Goal: Task Accomplishment & Management: Manage account settings

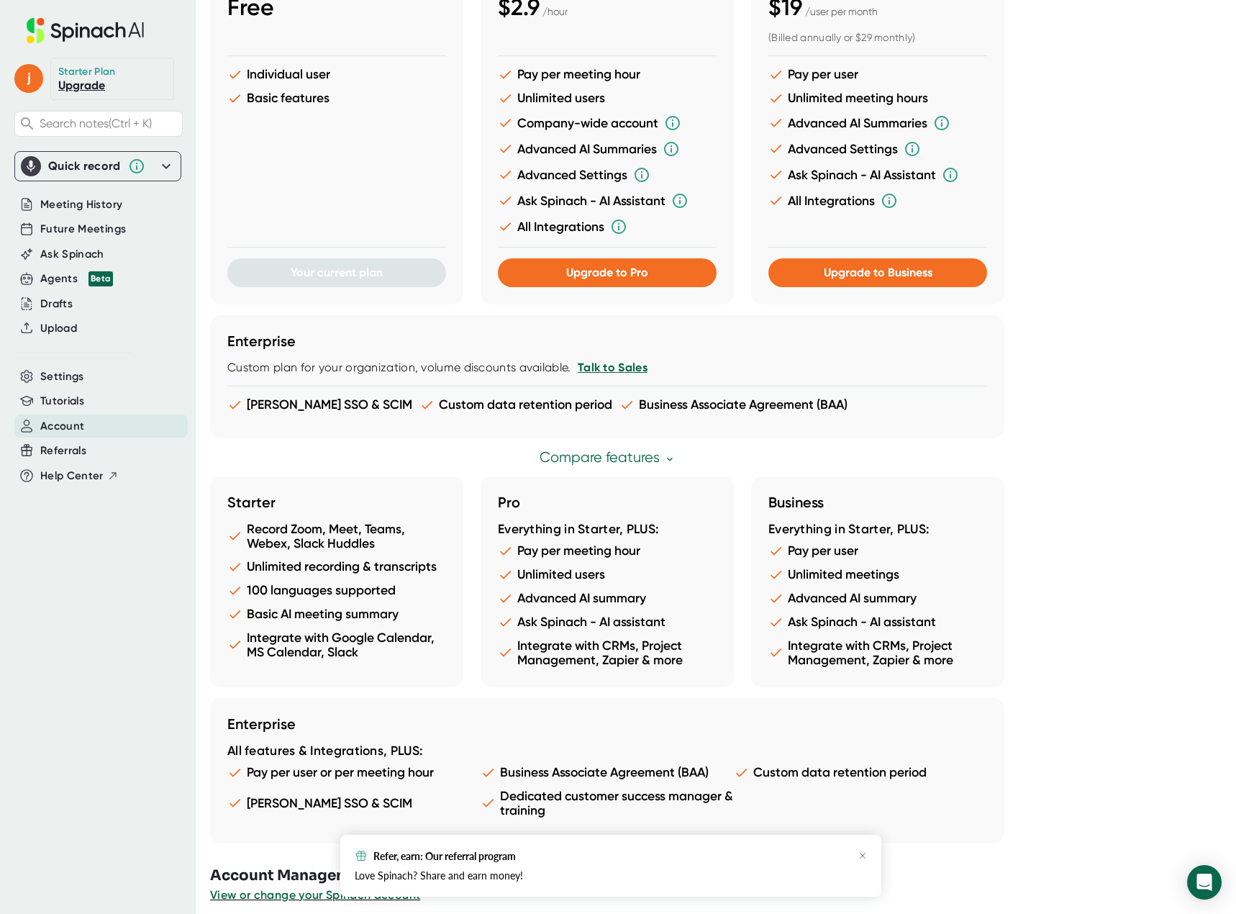
scroll to position [443, 0]
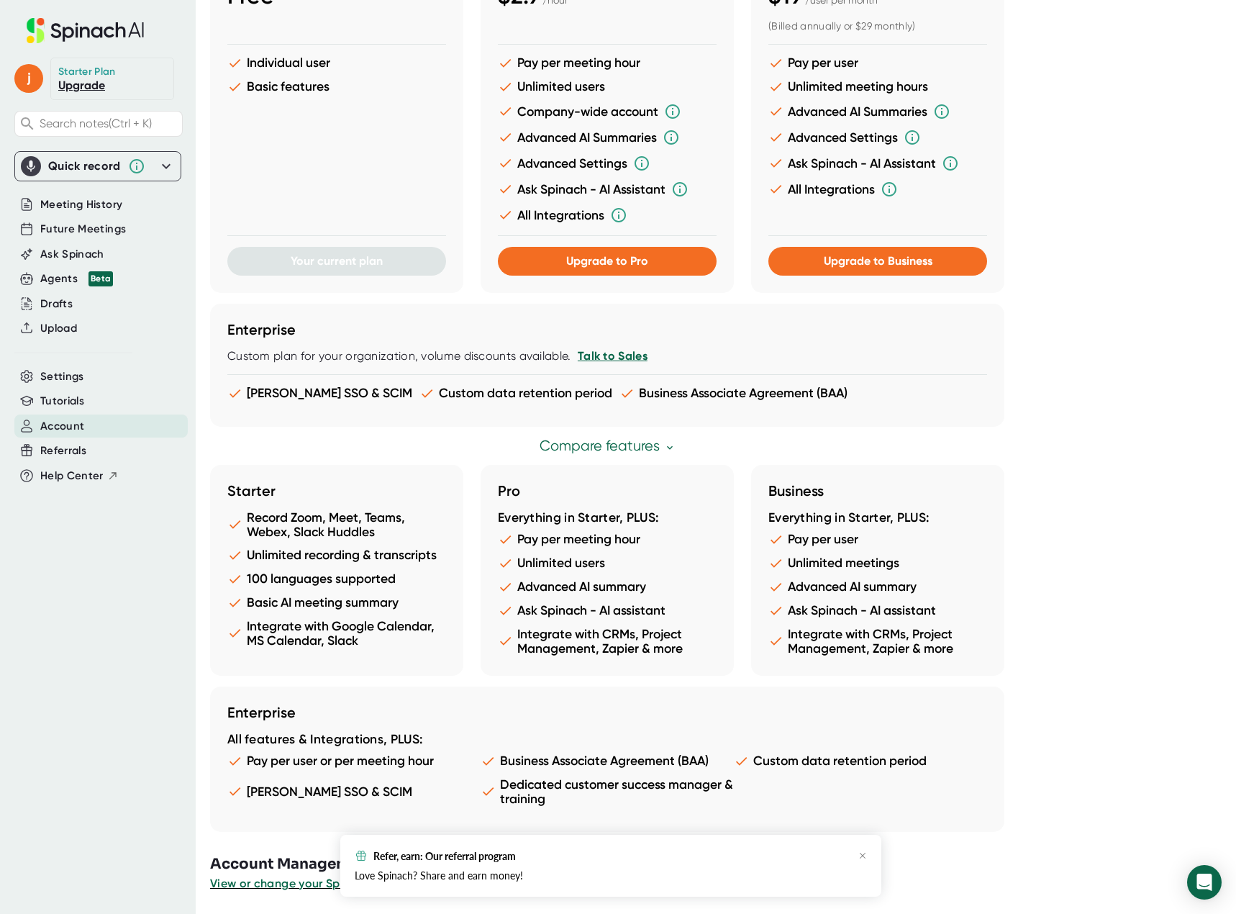
click at [863, 850] on div "Refer, earn: Our referral program" at bounding box center [611, 855] width 512 height 13
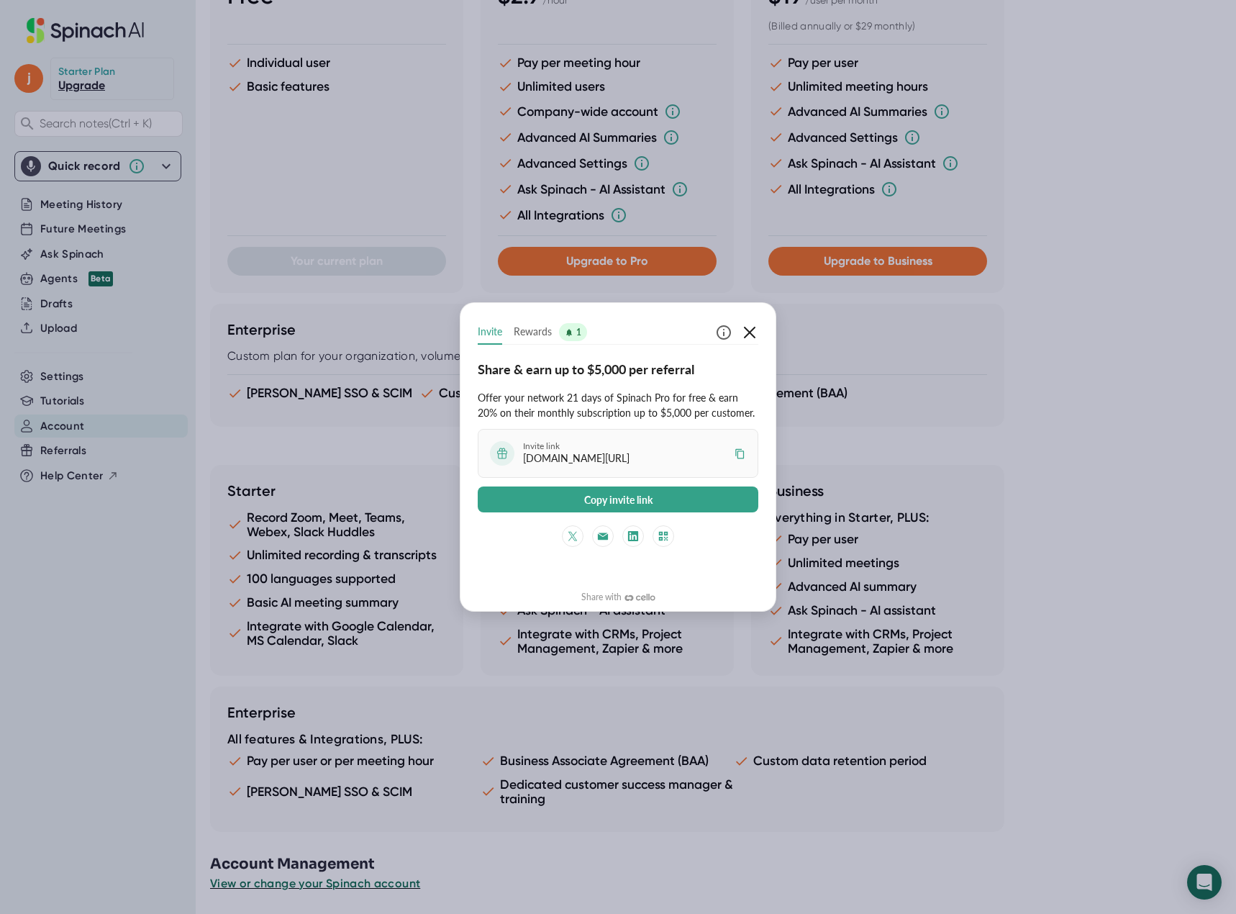
click at [751, 332] on icon "button" at bounding box center [749, 332] width 17 height 17
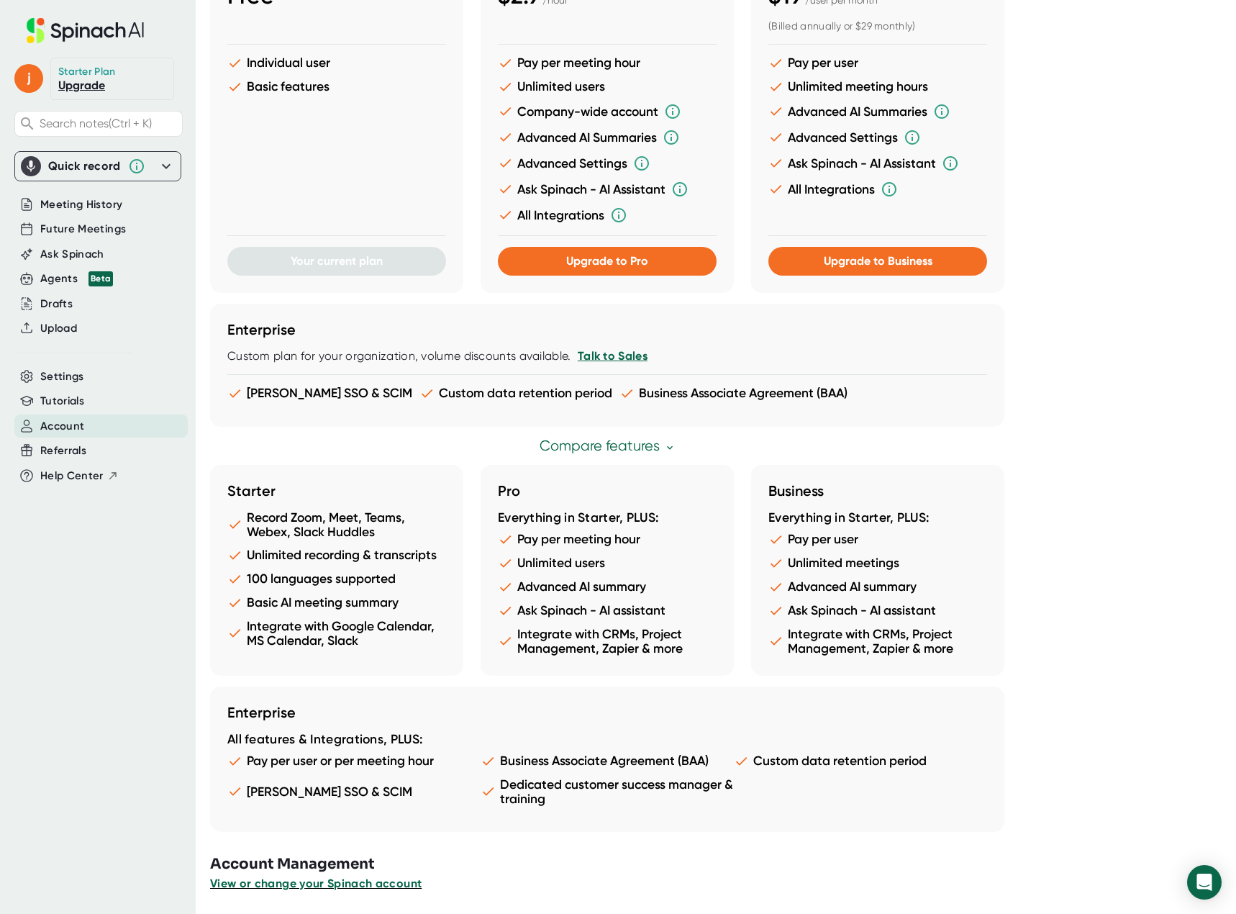
click at [329, 885] on span "View or change your Spinach account" at bounding box center [316, 883] width 212 height 14
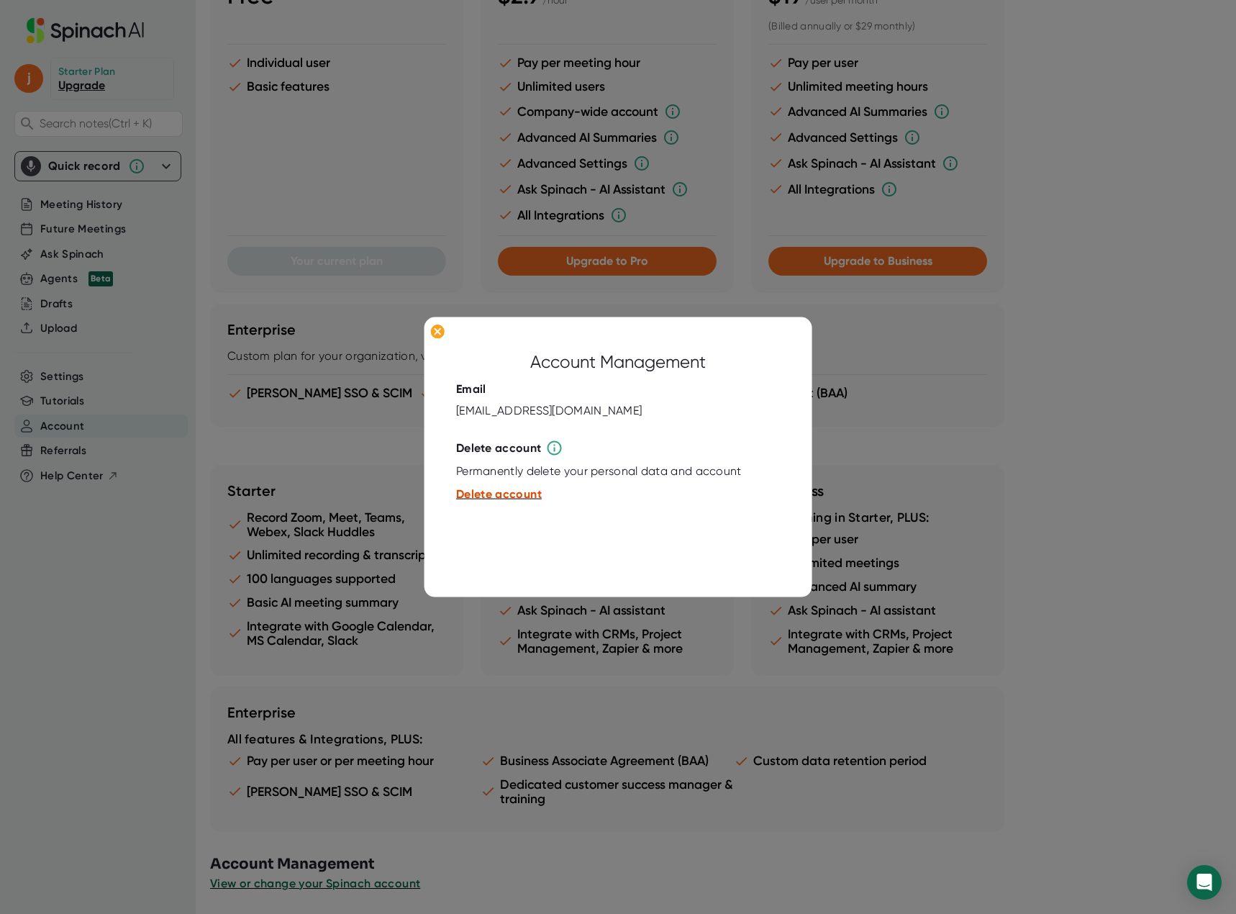
click at [512, 491] on span "Delete account" at bounding box center [499, 494] width 86 height 14
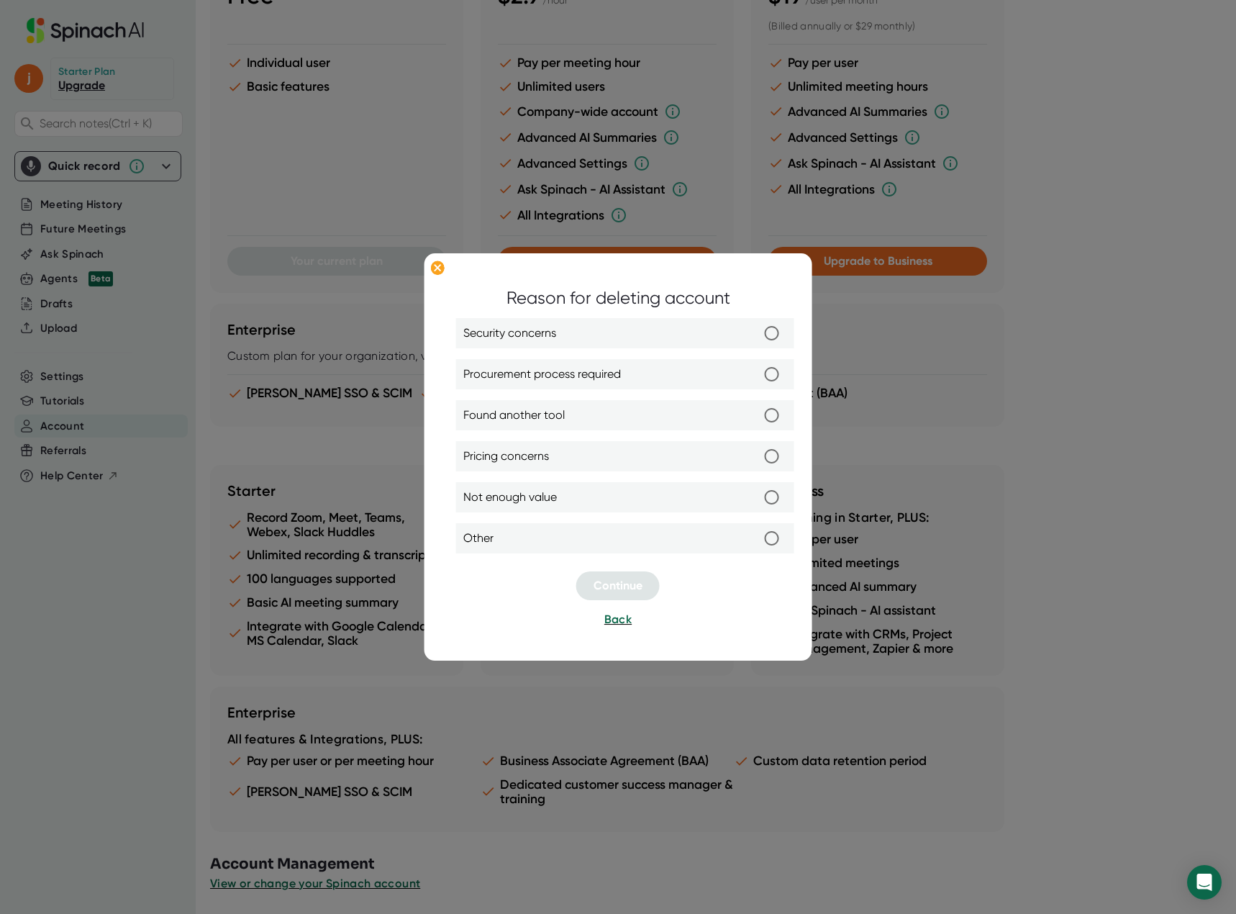
click at [580, 501] on label "Not enough value" at bounding box center [625, 498] width 324 height 30
click at [757, 501] on input "Not enough value" at bounding box center [772, 498] width 30 height 30
radio input "true"
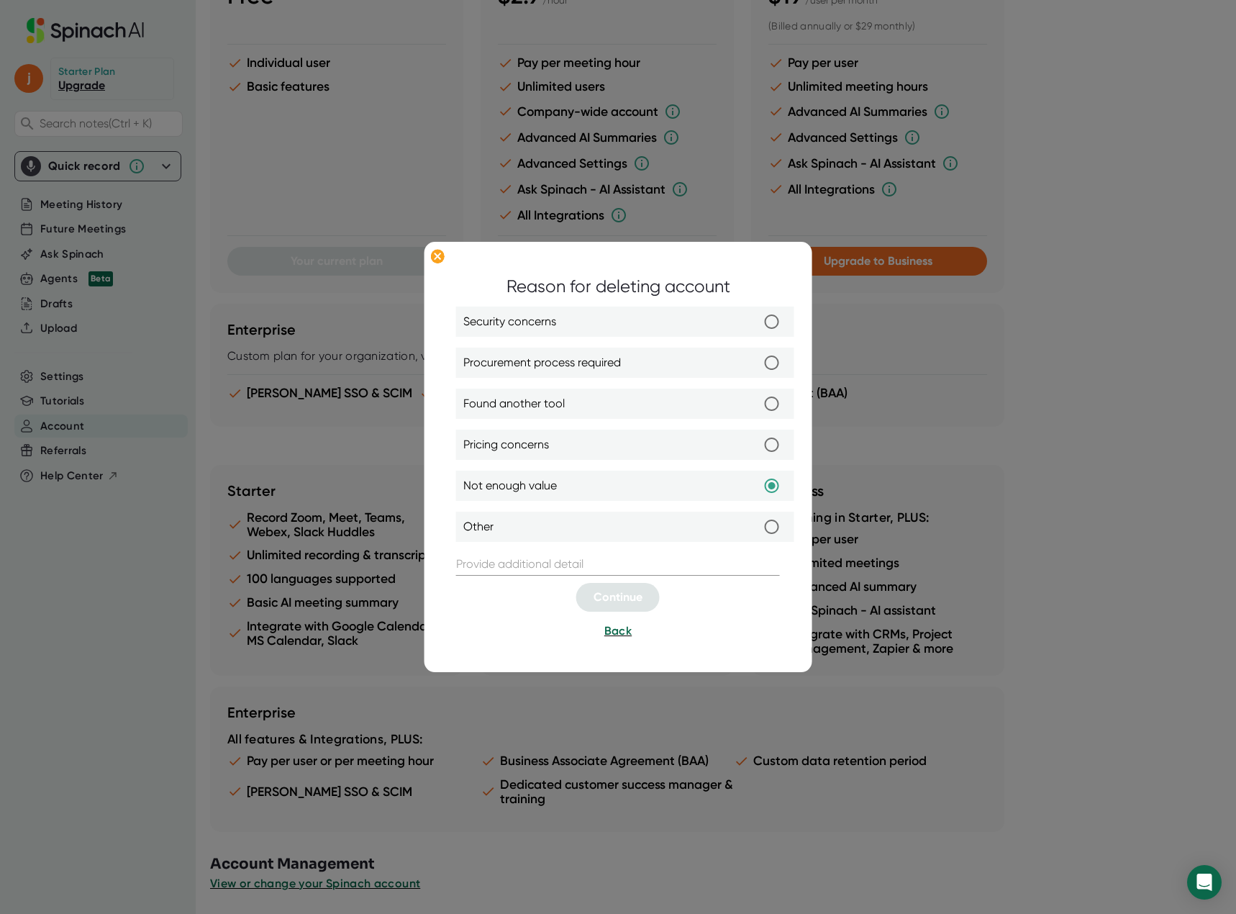
click at [79, 371] on div at bounding box center [618, 457] width 1236 height 914
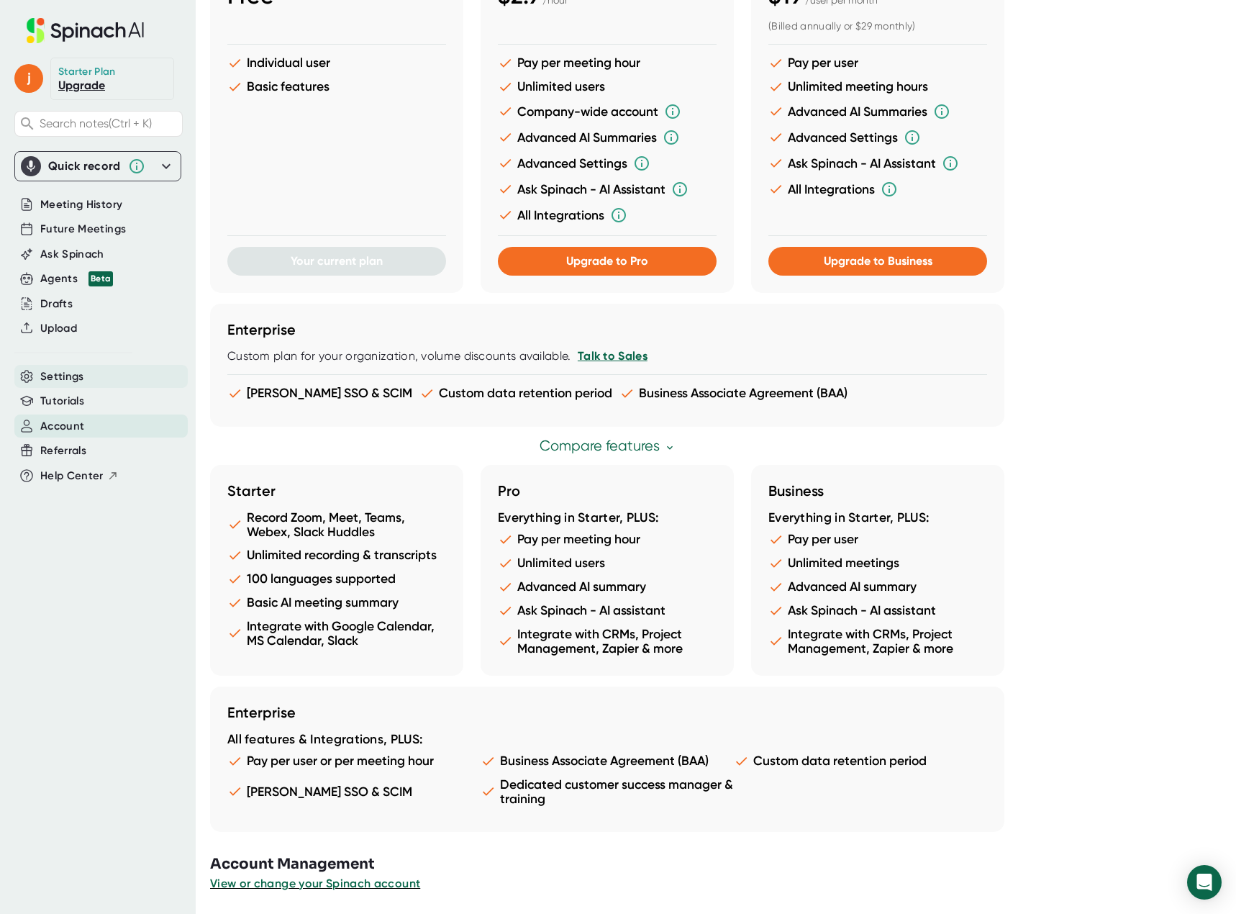
click at [93, 373] on div "Settings" at bounding box center [100, 377] width 173 height 24
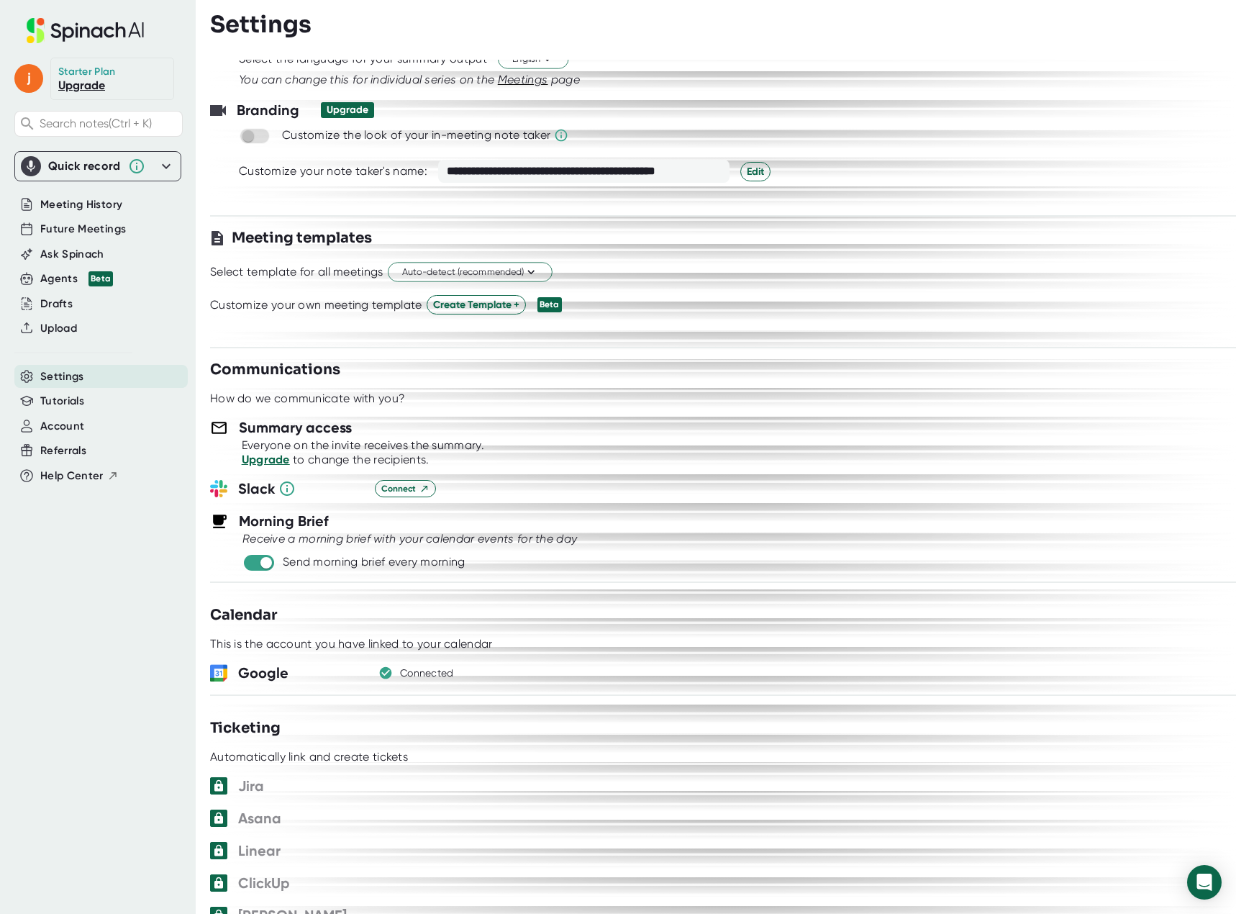
scroll to position [216, 0]
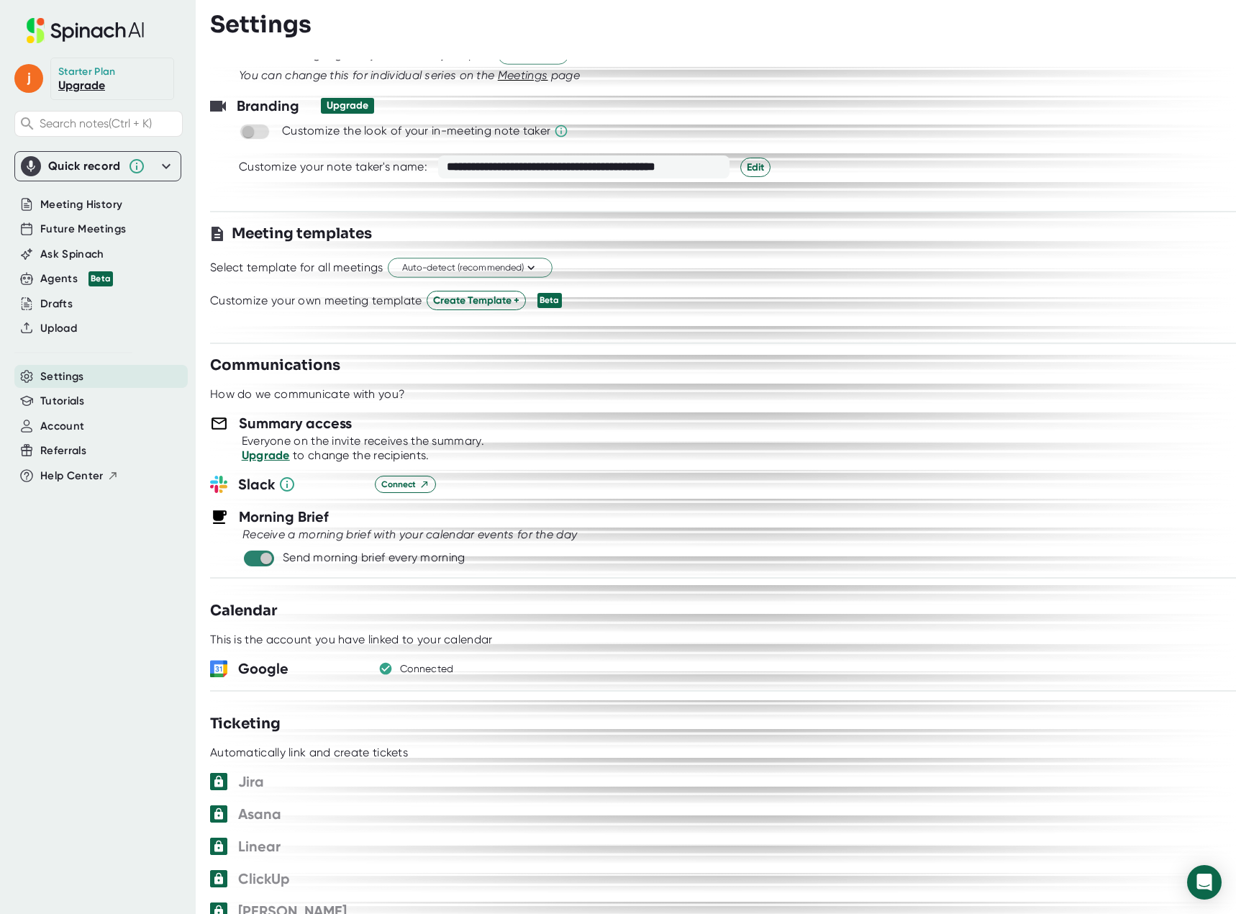
click at [265, 559] on input "checkbox" at bounding box center [265, 558] width 41 height 13
checkbox input "false"
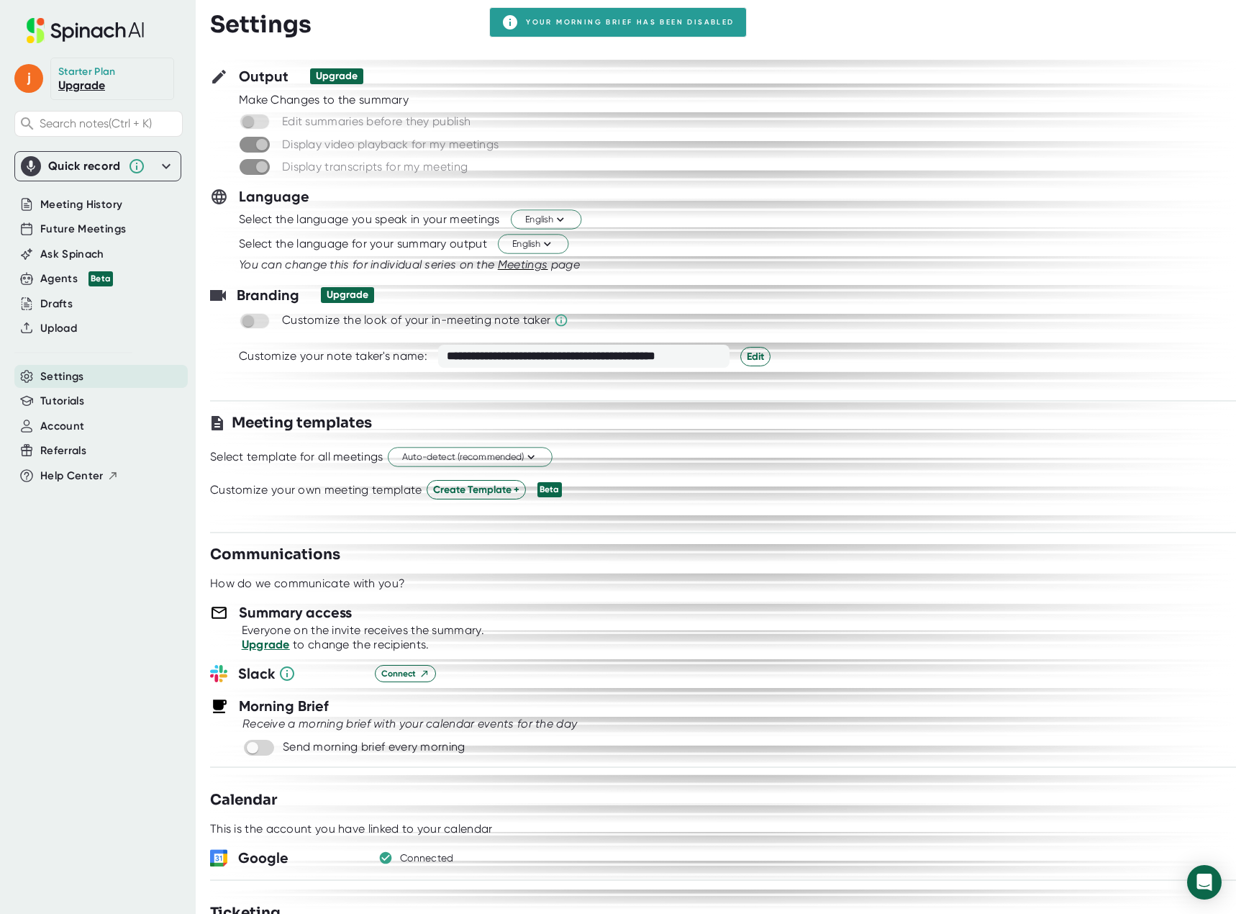
scroll to position [0, 0]
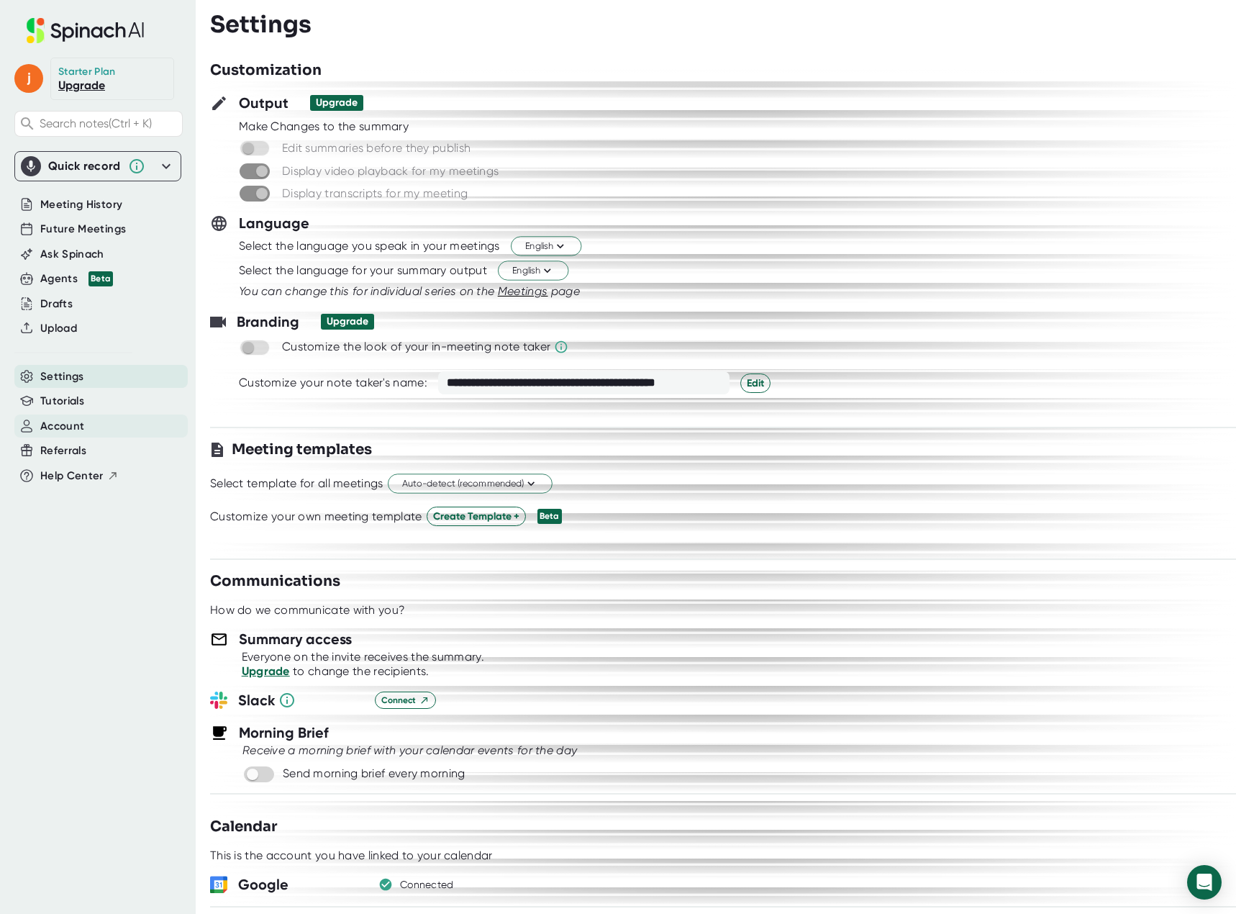
click at [56, 418] on span "Account" at bounding box center [62, 426] width 44 height 17
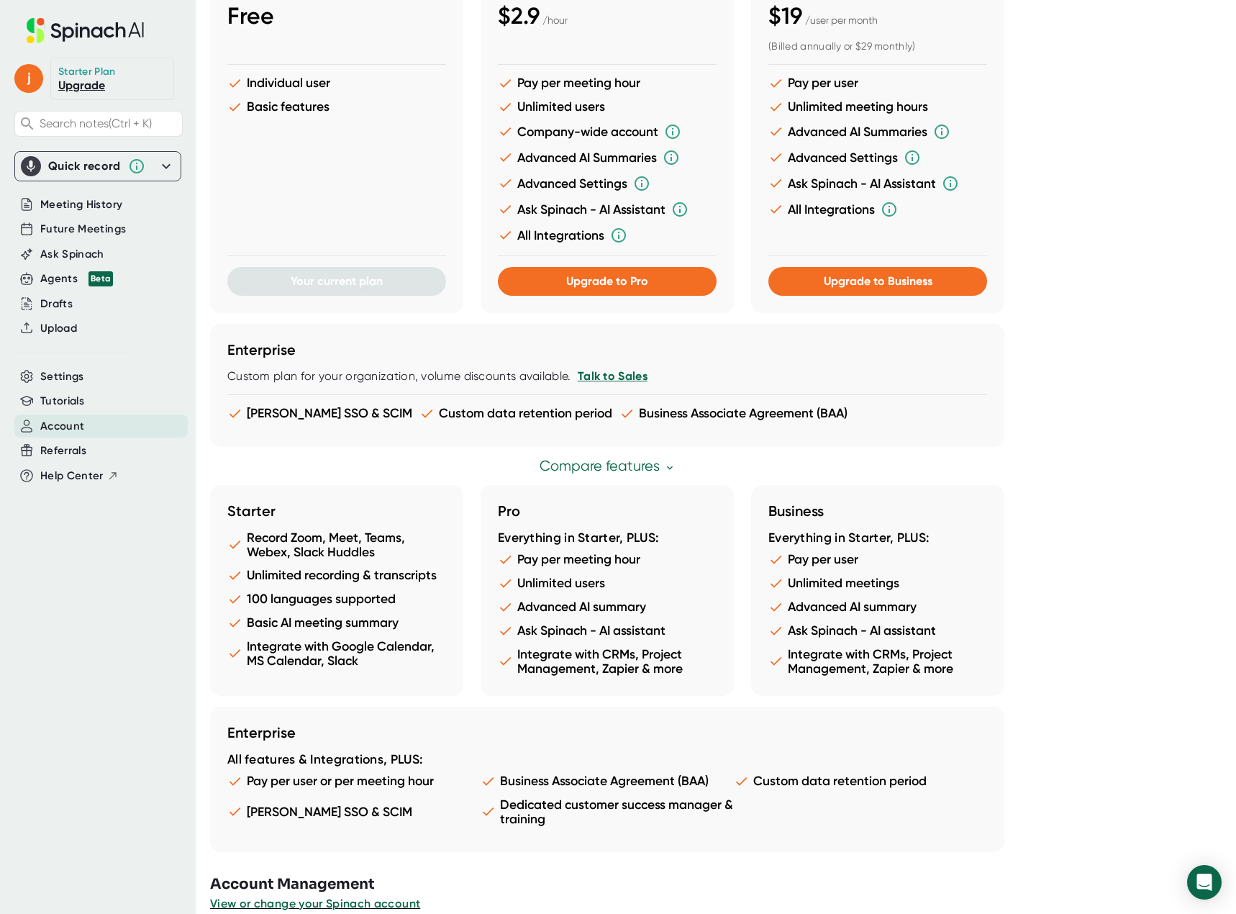
scroll to position [443, 0]
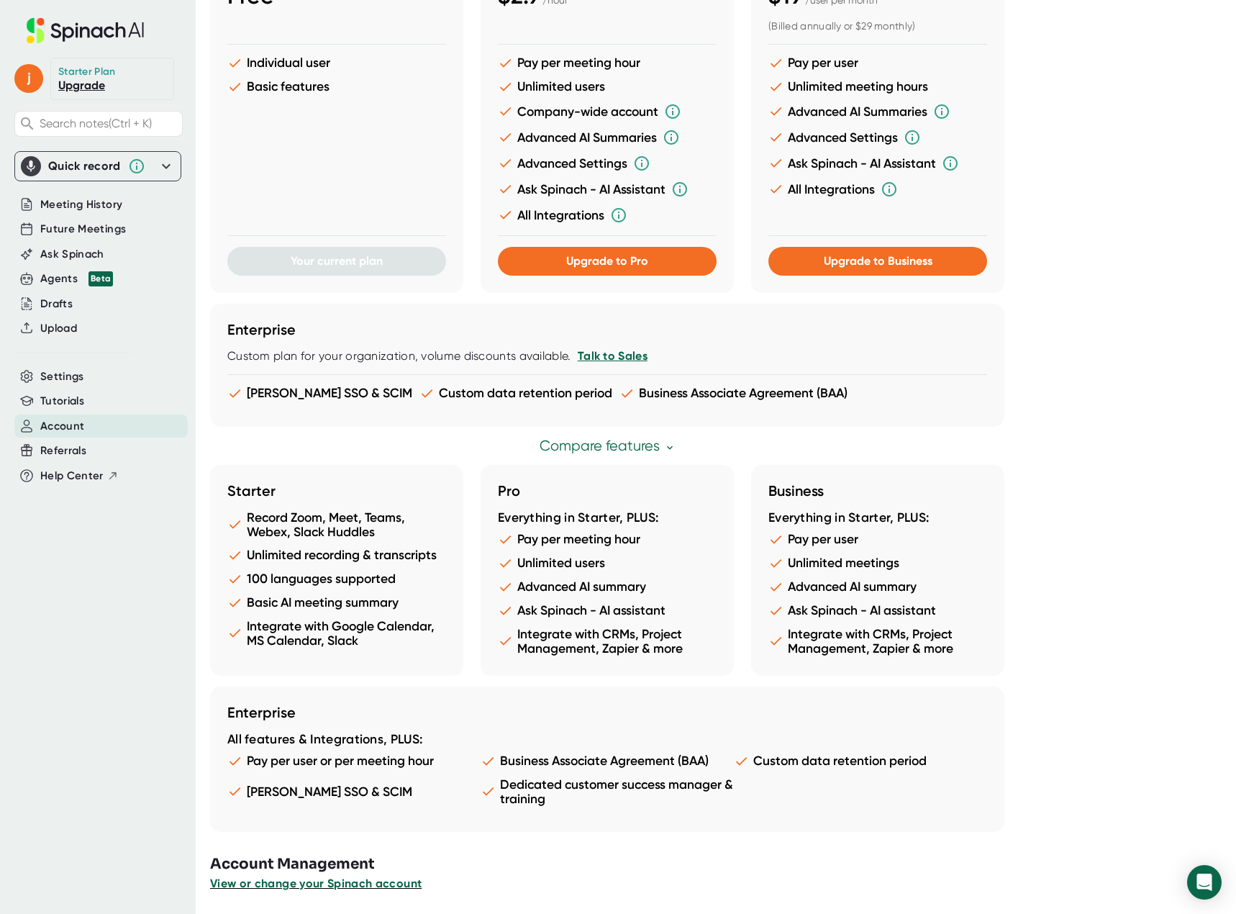
click at [304, 882] on span "View or change your Spinach account" at bounding box center [316, 883] width 212 height 14
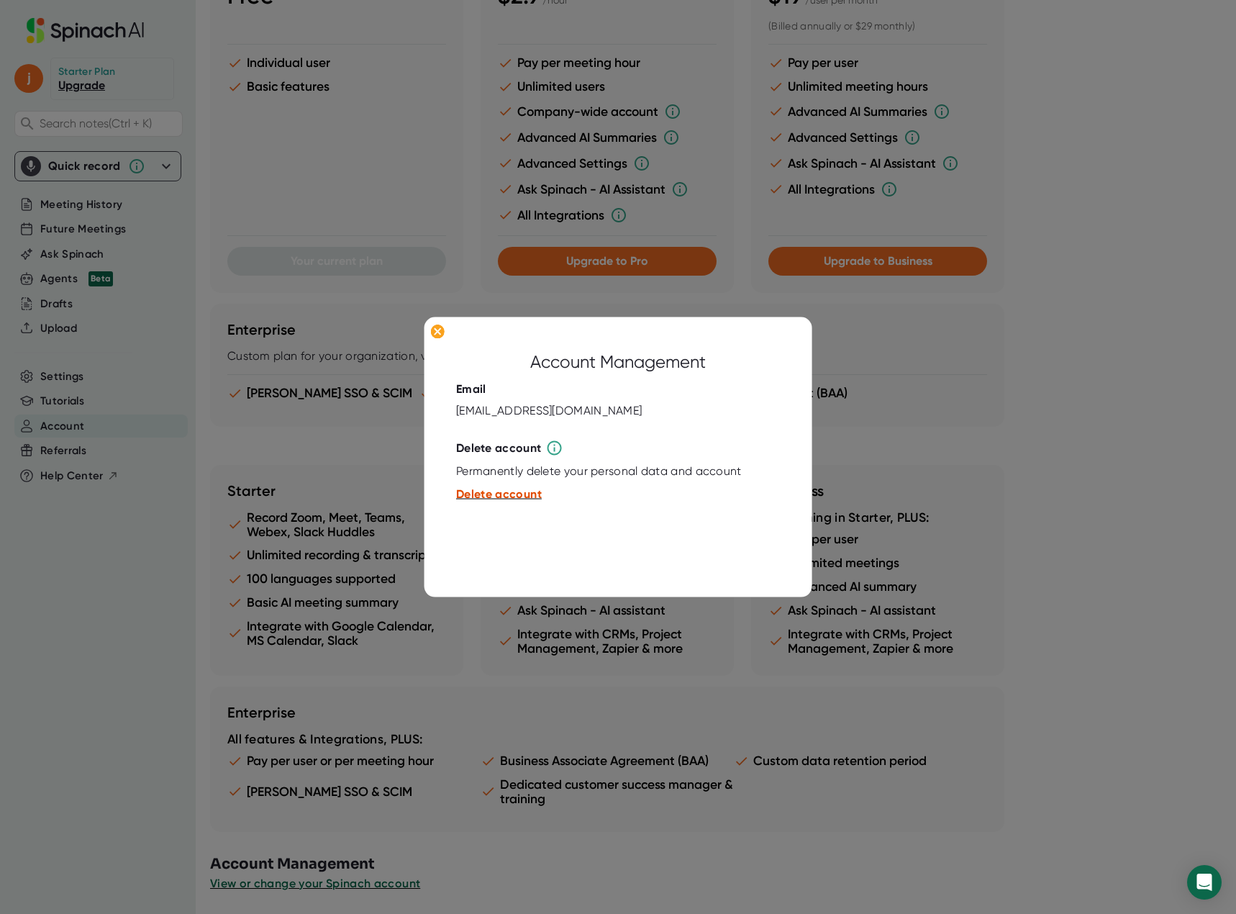
click at [507, 495] on span "Delete account" at bounding box center [499, 494] width 86 height 14
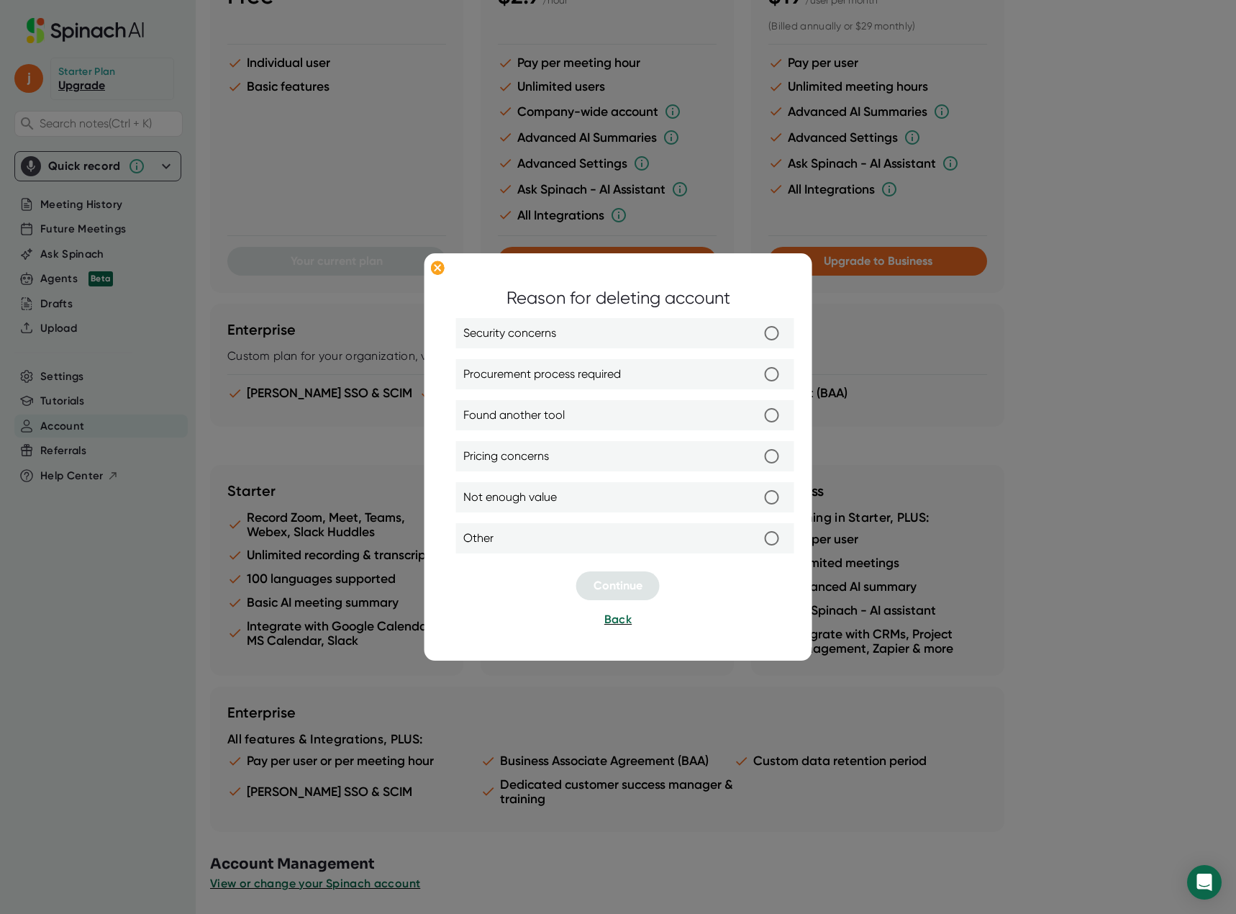
click at [530, 499] on span "Not enough value" at bounding box center [510, 497] width 94 height 17
click at [757, 499] on input "Not enough value" at bounding box center [772, 498] width 30 height 30
radio input "true"
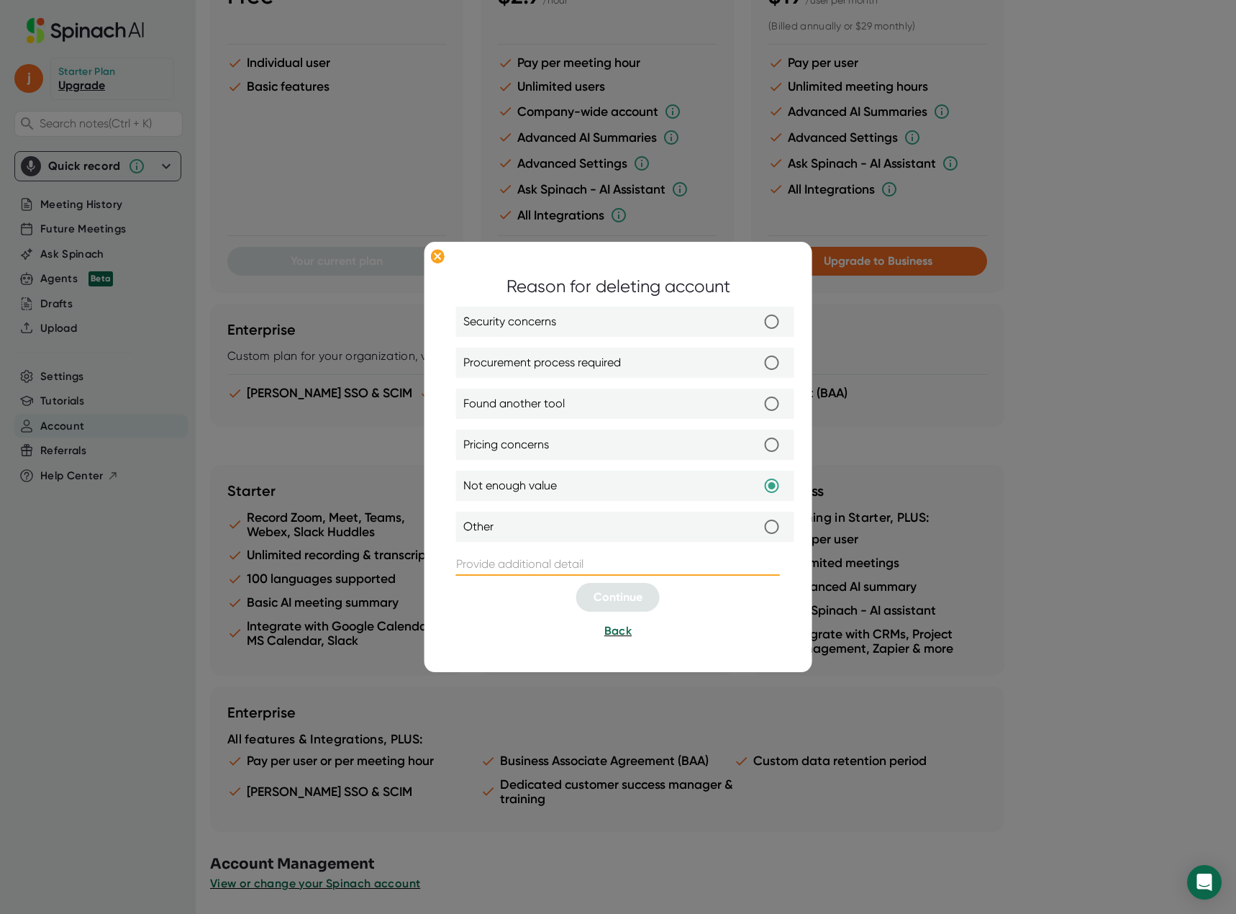
click at [596, 567] on input "text" at bounding box center [618, 564] width 324 height 23
type input "don't need it for most meetings and found it difficult to keep it from auto-joi…"
click at [631, 601] on span "Continue" at bounding box center [618, 598] width 49 height 14
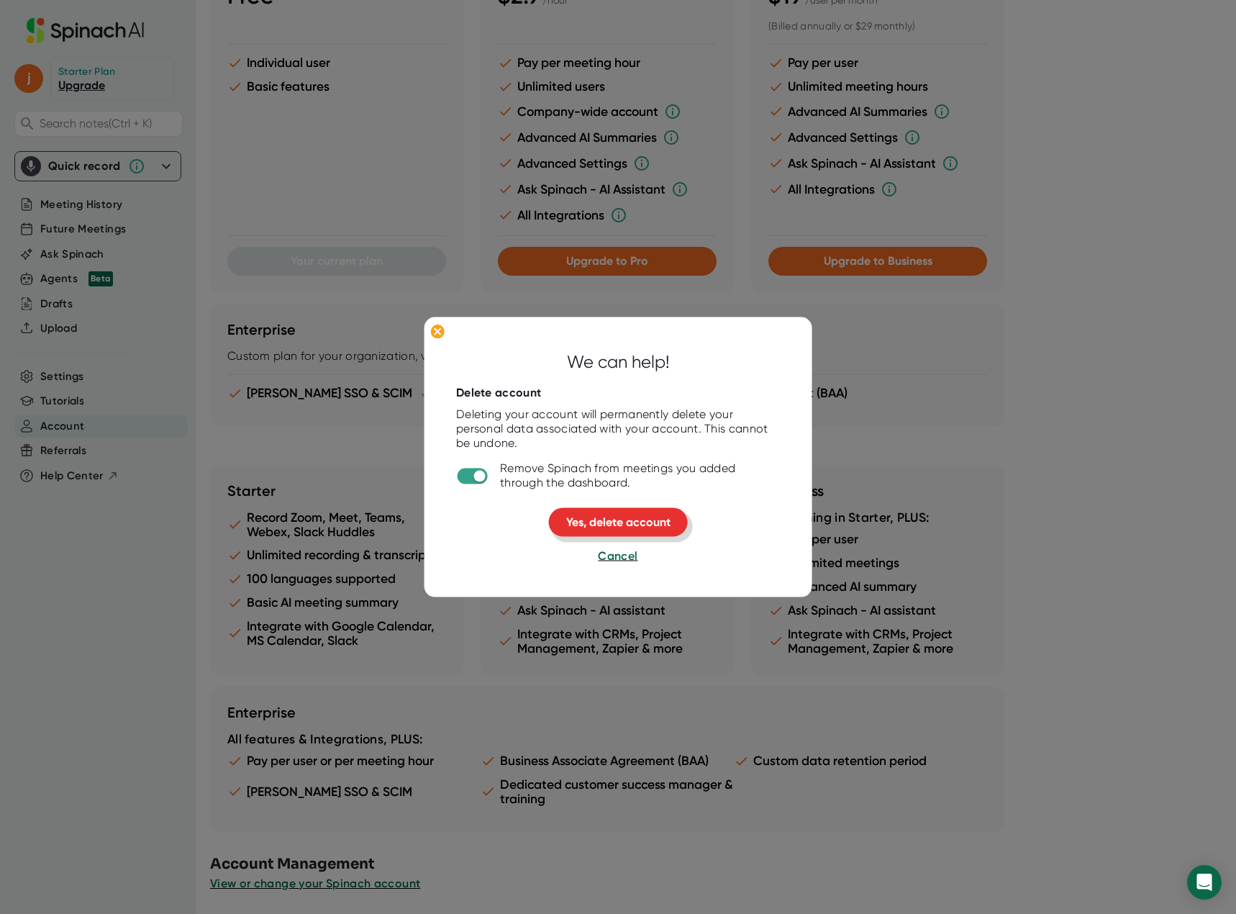
click at [639, 517] on span "Yes, delete account" at bounding box center [618, 522] width 104 height 14
